Goal: Task Accomplishment & Management: Use online tool/utility

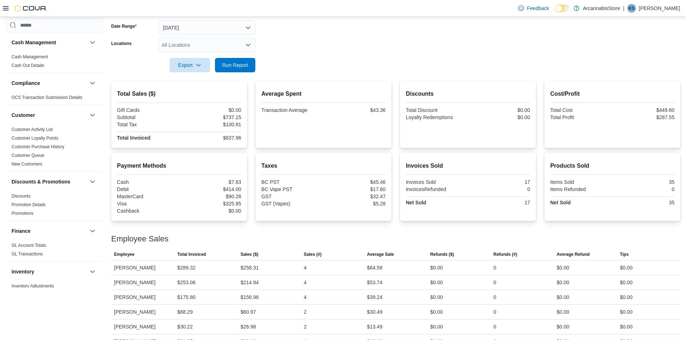
scroll to position [324, 0]
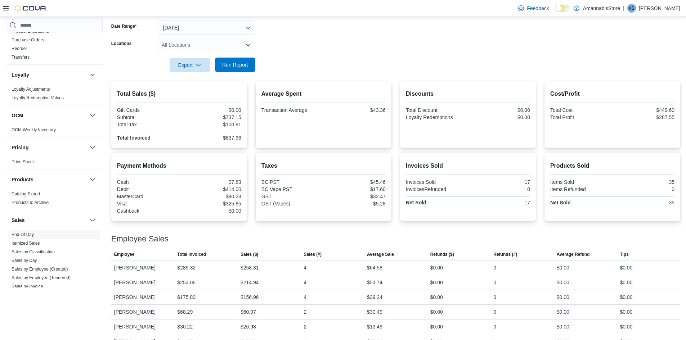
click at [229, 70] on span "Run Report" at bounding box center [235, 65] width 32 height 14
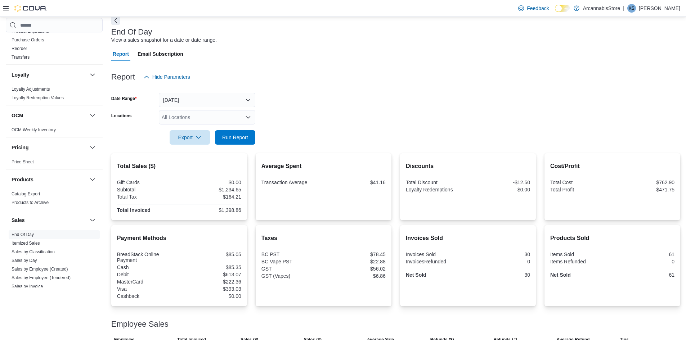
scroll to position [28, 0]
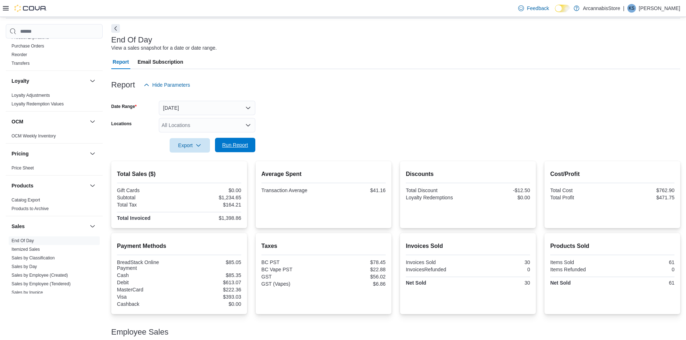
click at [219, 151] on span "Run Report" at bounding box center [235, 145] width 32 height 14
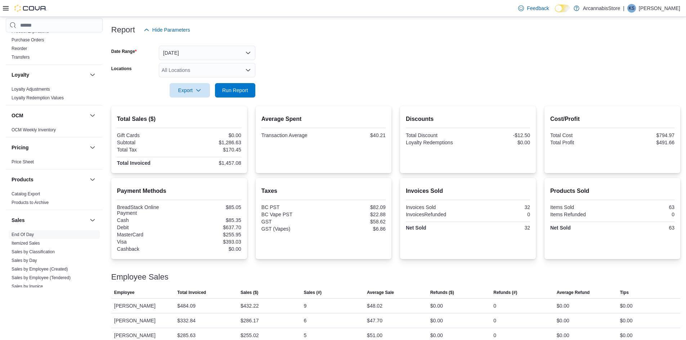
scroll to position [136, 0]
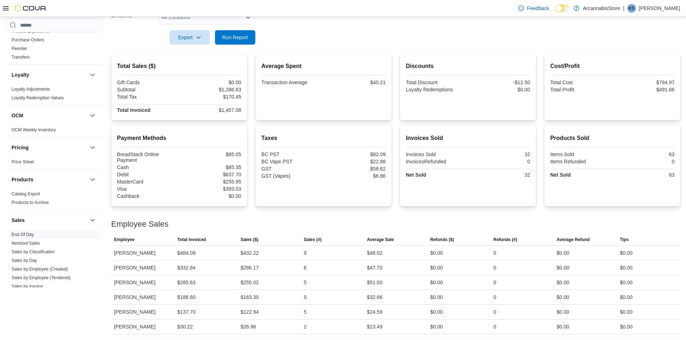
click at [255, 35] on form "Date Range [DATE] Locations All Locations Export Run Report" at bounding box center [395, 14] width 569 height 60
click at [240, 39] on span "Run Report" at bounding box center [235, 36] width 26 height 7
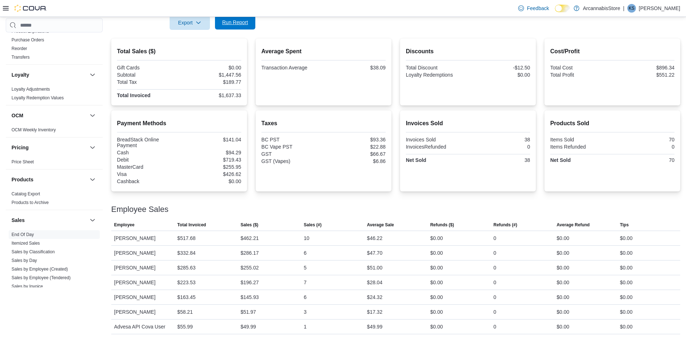
click at [233, 23] on span "Run Report" at bounding box center [235, 22] width 26 height 7
click at [223, 32] on div at bounding box center [395, 34] width 569 height 9
click at [227, 24] on span "Run Report" at bounding box center [235, 22] width 26 height 7
click at [233, 24] on span "Run Report" at bounding box center [235, 22] width 26 height 7
click at [230, 15] on div "Feedback Dark Mode ArcannabisStore | KS [PERSON_NAME]" at bounding box center [343, 8] width 686 height 17
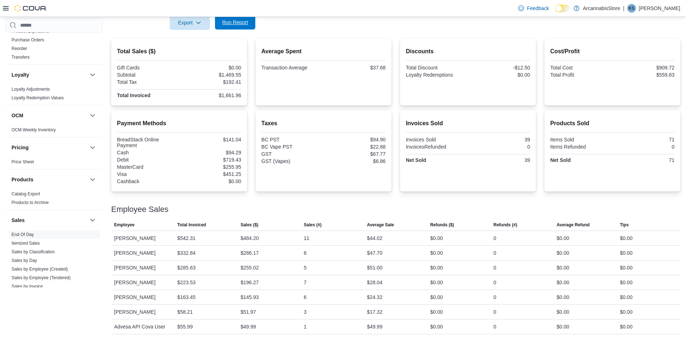
click at [234, 22] on span "Run Report" at bounding box center [235, 22] width 26 height 7
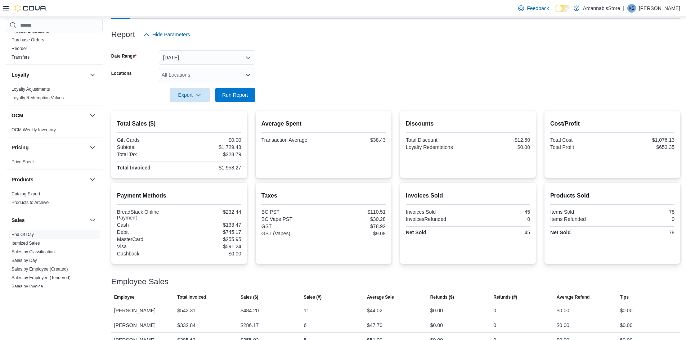
scroll to position [0, 0]
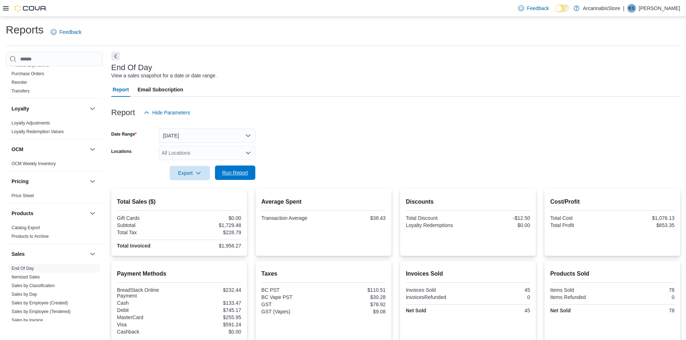
drag, startPoint x: 246, startPoint y: 175, endPoint x: 239, endPoint y: 178, distance: 7.2
click at [239, 178] on span "Run Report" at bounding box center [235, 173] width 32 height 14
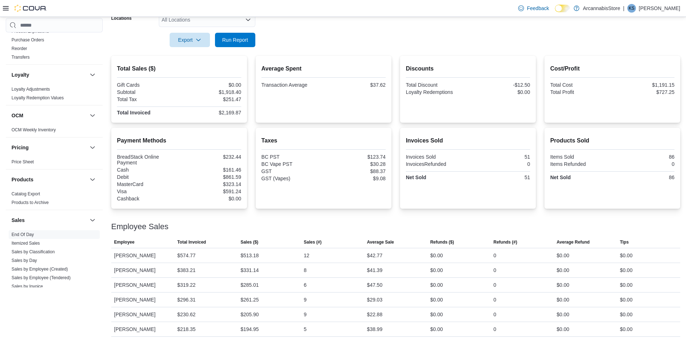
scroll to position [151, 0]
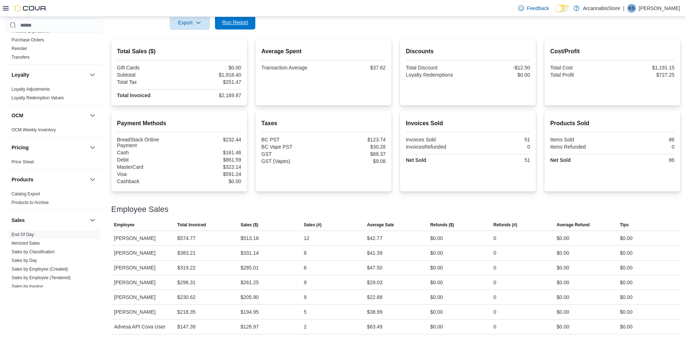
click at [242, 26] on span "Run Report" at bounding box center [235, 22] width 32 height 14
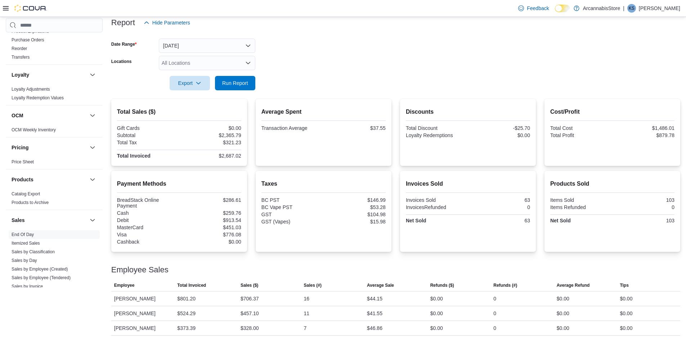
scroll to position [6, 0]
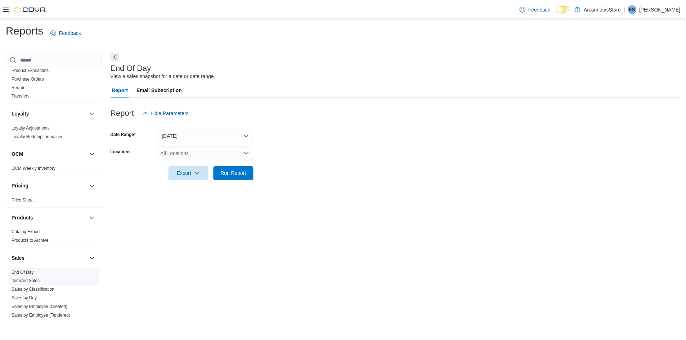
scroll to position [396, 0]
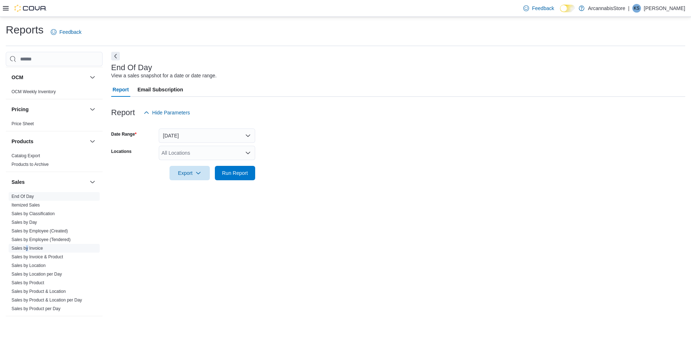
click at [27, 246] on span "Sales by Invoice" at bounding box center [27, 249] width 31 height 6
click at [30, 248] on link "Sales by Invoice" at bounding box center [27, 248] width 31 height 5
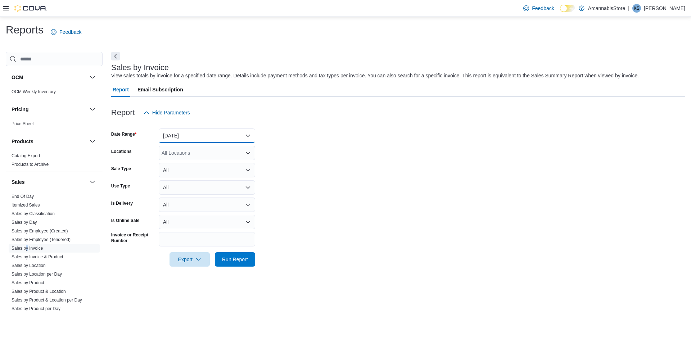
click at [202, 136] on button "Yesterday" at bounding box center [207, 136] width 96 height 14
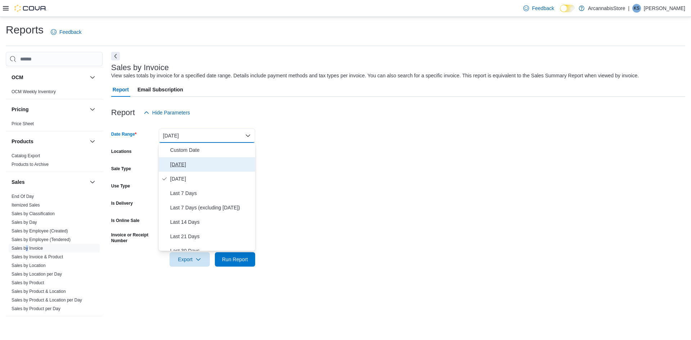
click at [179, 169] on span "[DATE]" at bounding box center [211, 164] width 82 height 9
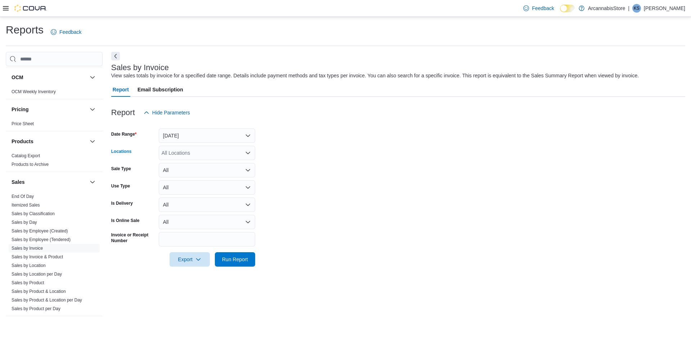
click at [184, 155] on div "All Locations" at bounding box center [207, 153] width 96 height 14
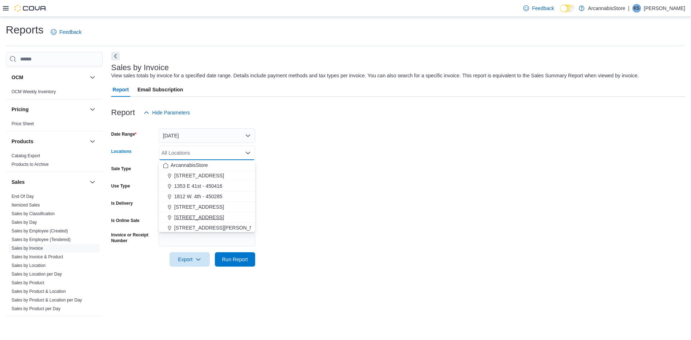
click at [192, 214] on span "2267 Kingsway - 450548" at bounding box center [199, 217] width 50 height 7
click at [345, 196] on form "Date Range Today Locations 2267 Kingsway - 450548 Combo box. Selected. 2267 Kin…" at bounding box center [398, 193] width 574 height 147
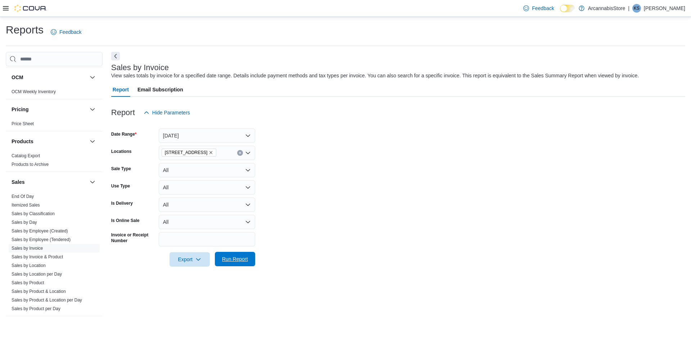
click at [226, 258] on span "Run Report" at bounding box center [235, 259] width 26 height 7
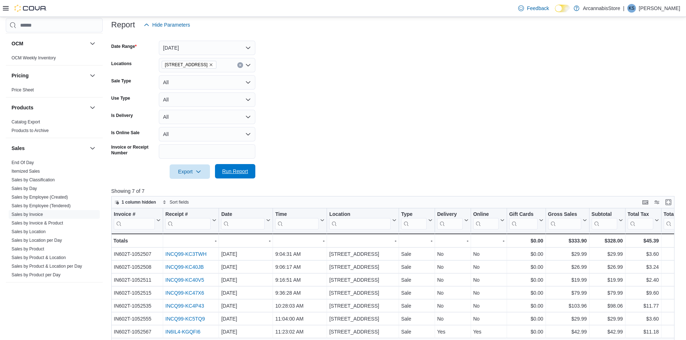
scroll to position [216, 0]
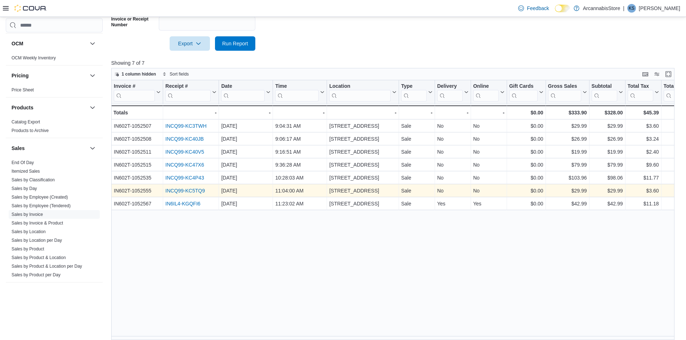
click at [193, 189] on link "INCQ99-KC5TQ9" at bounding box center [185, 191] width 40 height 6
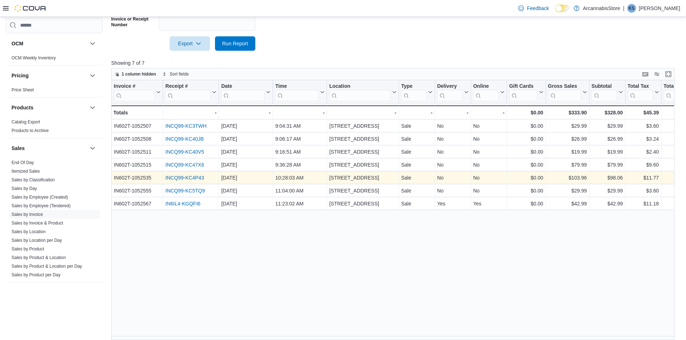
click at [188, 177] on link "INCQ99-KC4P43" at bounding box center [184, 178] width 39 height 6
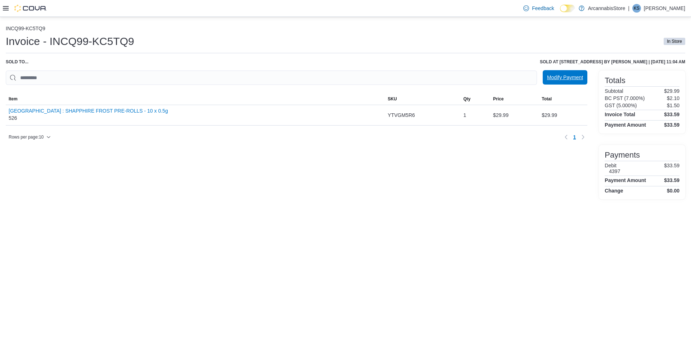
click at [578, 78] on span "Modify Payment" at bounding box center [565, 77] width 36 height 7
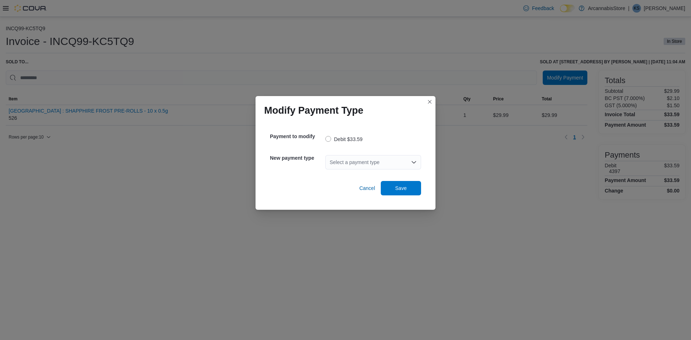
click at [364, 172] on div "Select a payment type" at bounding box center [373, 162] width 96 height 23
click at [355, 169] on div "Select a payment type" at bounding box center [373, 162] width 96 height 14
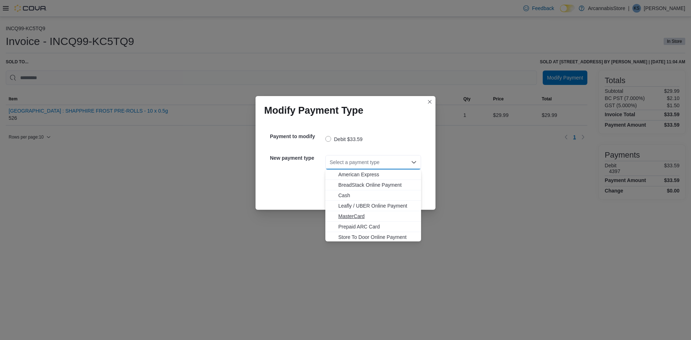
scroll to position [12, 0]
click at [347, 236] on span "Visa" at bounding box center [377, 236] width 78 height 7
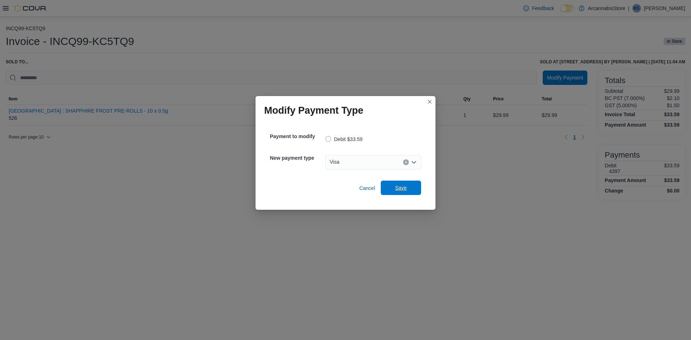
click at [395, 187] on span "Save" at bounding box center [401, 187] width 12 height 7
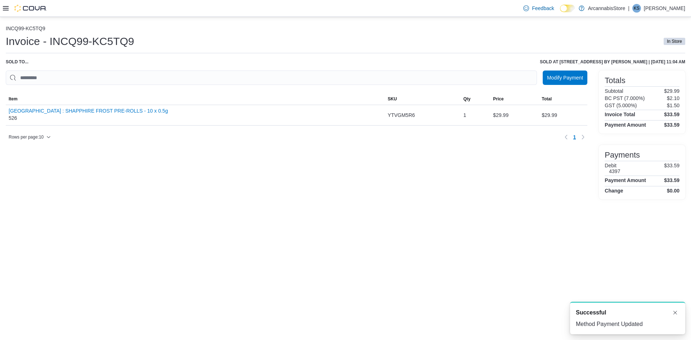
scroll to position [0, 0]
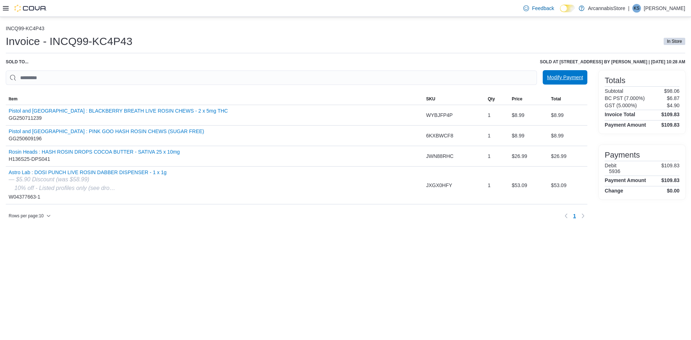
click at [557, 76] on span "Modify Payment" at bounding box center [565, 77] width 36 height 7
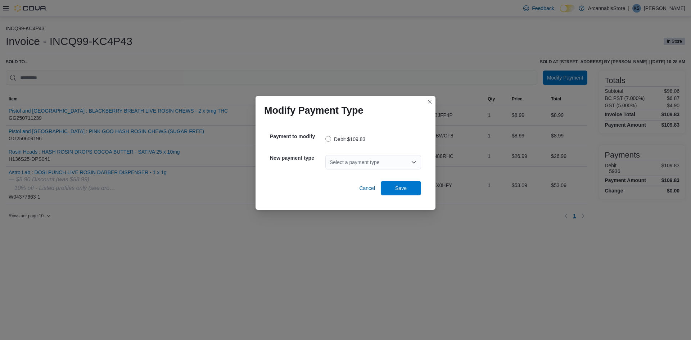
click at [347, 161] on div "Select a payment type" at bounding box center [373, 162] width 96 height 14
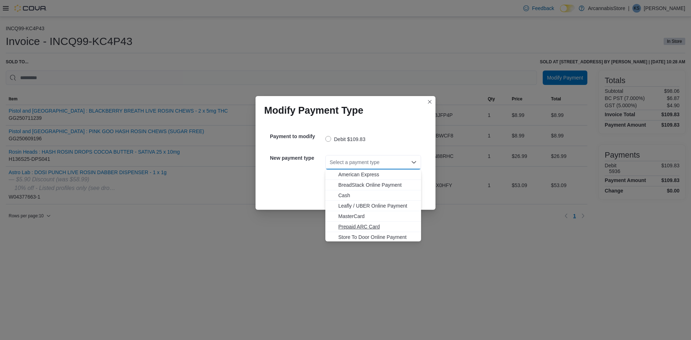
scroll to position [12, 0]
click at [349, 235] on span "Visa" at bounding box center [377, 236] width 78 height 7
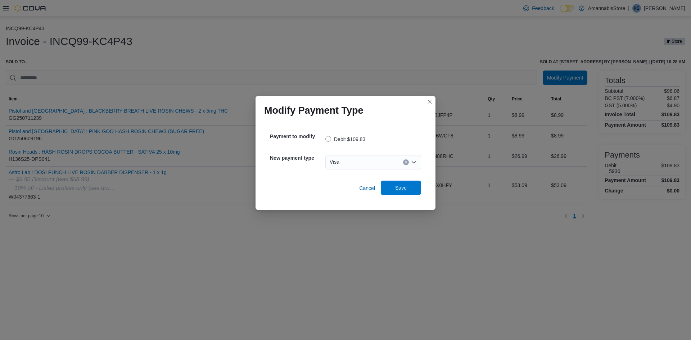
click at [398, 183] on span "Save" at bounding box center [401, 188] width 32 height 14
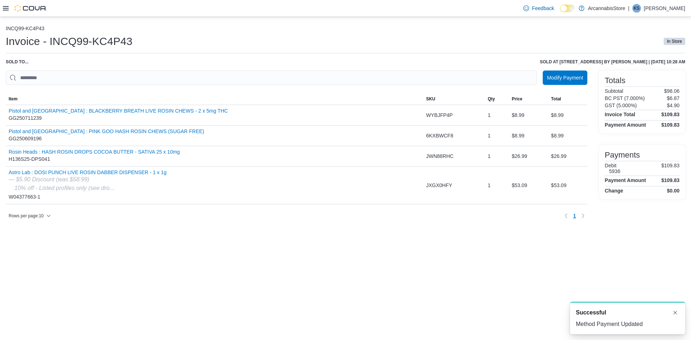
scroll to position [0, 0]
